Goal: Navigation & Orientation: Find specific page/section

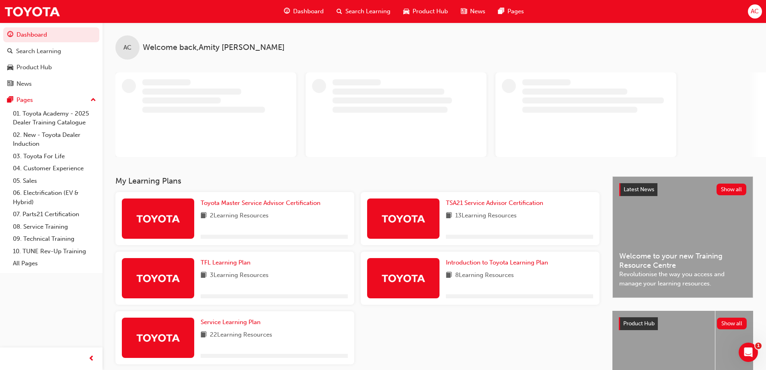
click at [760, 12] on div "AC" at bounding box center [755, 11] width 14 height 14
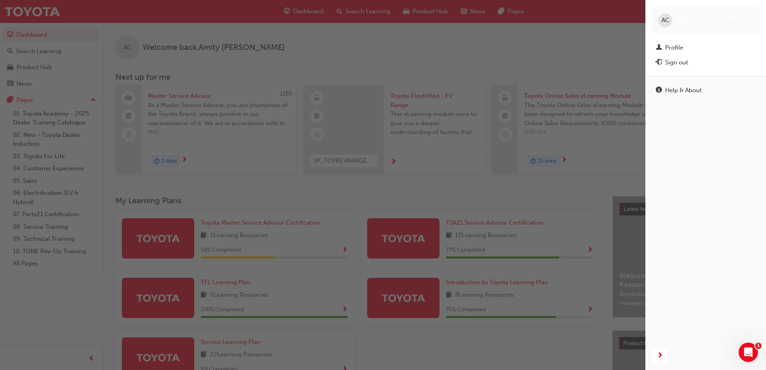
click at [679, 59] on div "Sign out" at bounding box center [676, 62] width 23 height 9
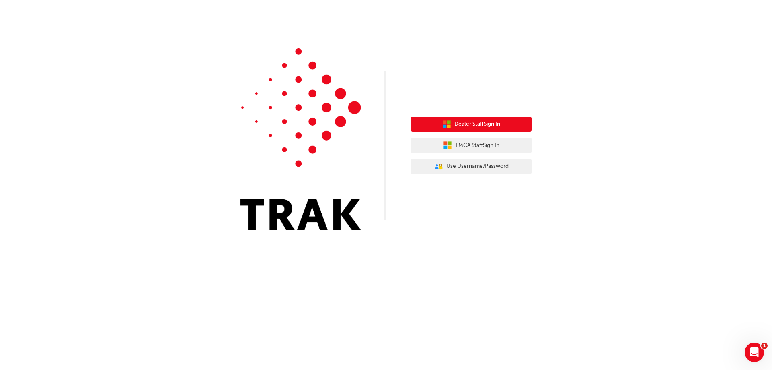
click at [510, 121] on button "Dealer Staff Sign In" at bounding box center [471, 124] width 121 height 15
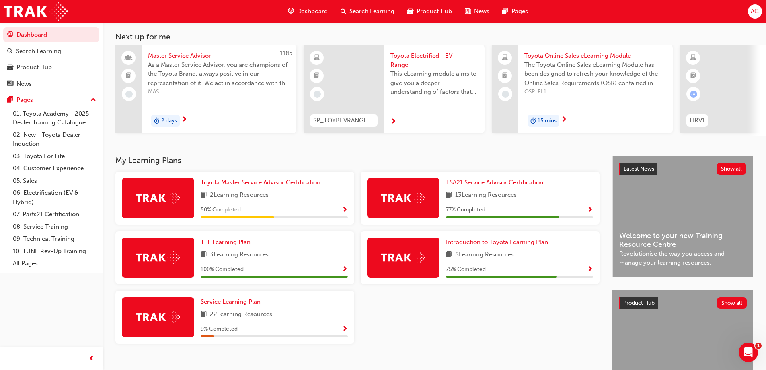
scroll to position [80, 0]
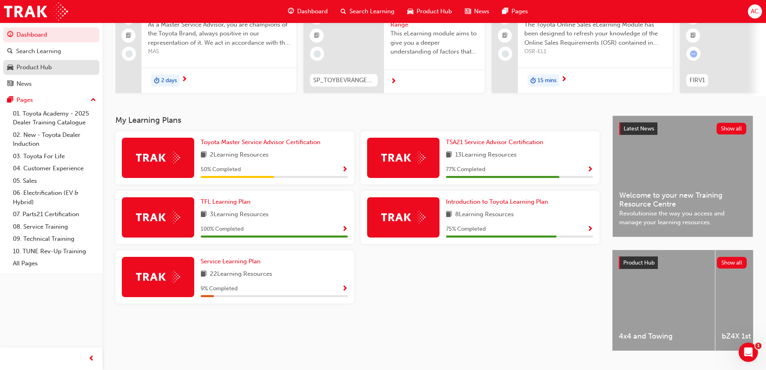
click at [48, 68] on div "Product Hub" at bounding box center [33, 67] width 35 height 9
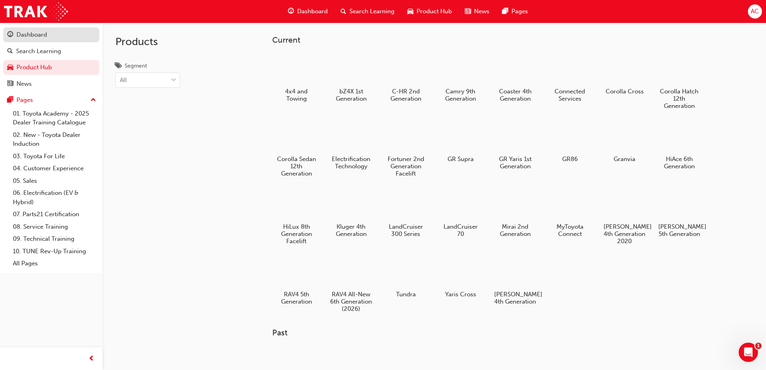
click at [42, 32] on div "Dashboard" at bounding box center [31, 34] width 31 height 9
